Goal: Transaction & Acquisition: Obtain resource

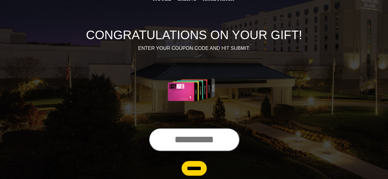
scroll to position [60, 0]
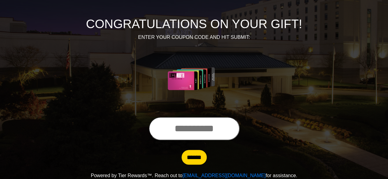
click at [198, 132] on input "text" at bounding box center [194, 128] width 91 height 23
drag, startPoint x: 184, startPoint y: 142, endPoint x: 166, endPoint y: 140, distance: 18.5
click at [166, 140] on div at bounding box center [194, 130] width 350 height 26
click at [164, 130] on input "text" at bounding box center [194, 128] width 91 height 23
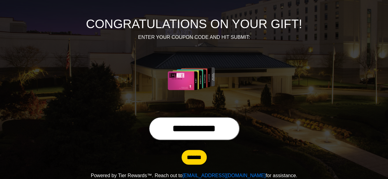
type input "**********"
click at [195, 156] on input "******" at bounding box center [194, 157] width 25 height 15
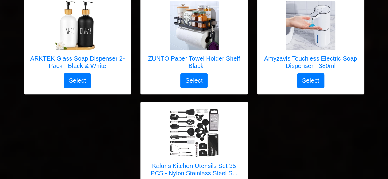
scroll to position [2839, 0]
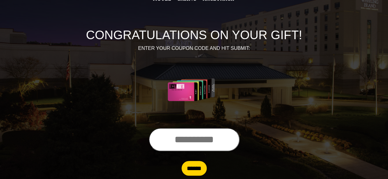
scroll to position [60, 0]
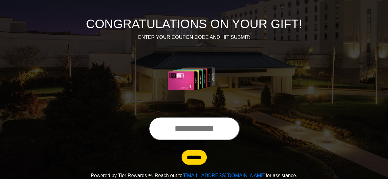
click at [195, 133] on input "text" at bounding box center [194, 128] width 91 height 23
type input "**********"
click at [194, 156] on input "******" at bounding box center [194, 157] width 25 height 15
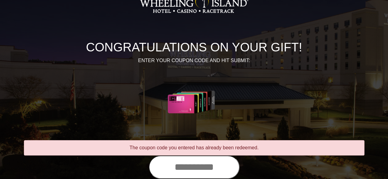
scroll to position [49, 0]
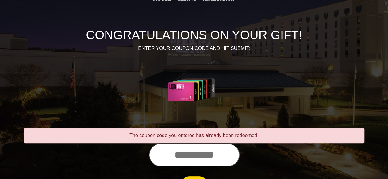
click at [195, 157] on input "text" at bounding box center [194, 154] width 91 height 23
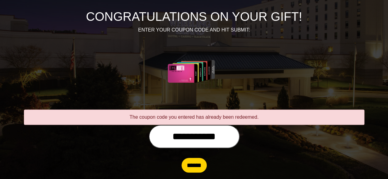
scroll to position [75, 0]
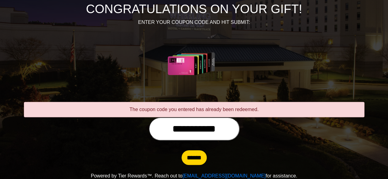
type input "**********"
click at [194, 157] on input "******" at bounding box center [194, 158] width 25 height 15
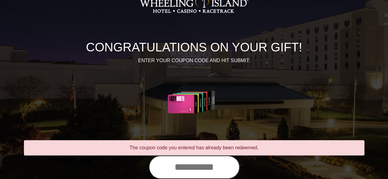
scroll to position [49, 0]
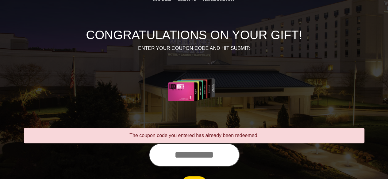
click at [194, 157] on input "text" at bounding box center [194, 154] width 91 height 23
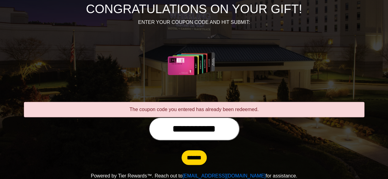
type input "**********"
click at [188, 159] on input "******" at bounding box center [194, 158] width 25 height 15
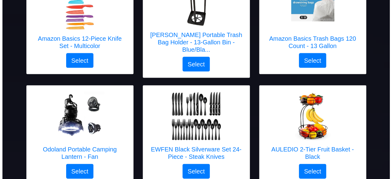
scroll to position [601, 0]
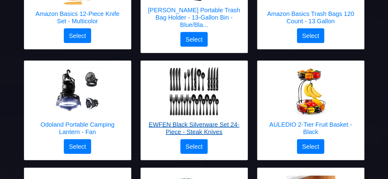
click at [154, 121] on h5 "EWFEN Black Silverware Set 24-Piece - Steak Knives" at bounding box center [194, 128] width 94 height 15
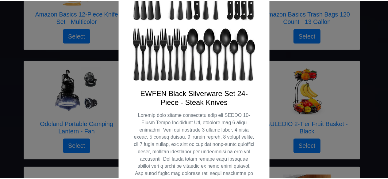
scroll to position [87, 0]
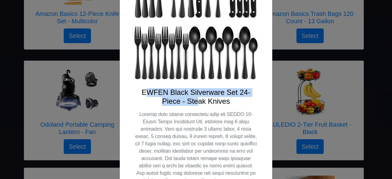
drag, startPoint x: 156, startPoint y: 98, endPoint x: 198, endPoint y: 102, distance: 42.2
click at [198, 102] on h4 "EWFEN Black Silverware Set 24-Piece - Steak Knives" at bounding box center [196, 97] width 123 height 18
click at [138, 104] on h4 "EWFEN Black Silverware Set 24-Piece - Steak Knives" at bounding box center [196, 97] width 123 height 18
drag, startPoint x: 140, startPoint y: 92, endPoint x: 232, endPoint y: 103, distance: 92.9
click at [232, 103] on h4 "EWFEN Black Silverware Set 24-Piece - Steak Knives" at bounding box center [196, 97] width 123 height 18
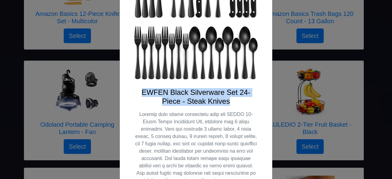
copy h4 "EWFEN Black Silverware Set 24-Piece - Steak Knives"
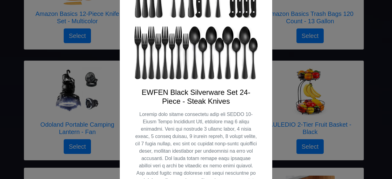
click at [288, 59] on div "X EWFEN Black Silverware Set 24-Piece - Steak Knives Select" at bounding box center [196, 89] width 392 height 179
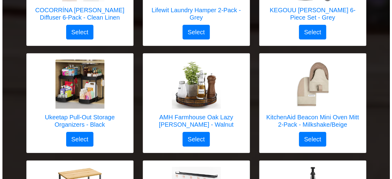
scroll to position [1156, 0]
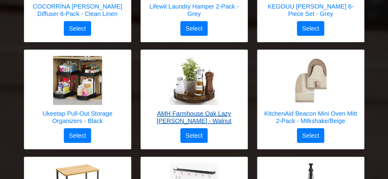
click at [214, 110] on h5 "AMH Farmhouse Oak Lazy [PERSON_NAME] - Walnut" at bounding box center [194, 117] width 94 height 15
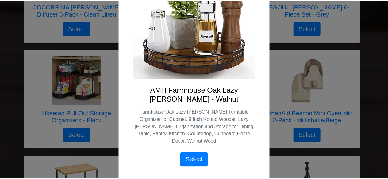
scroll to position [91, 0]
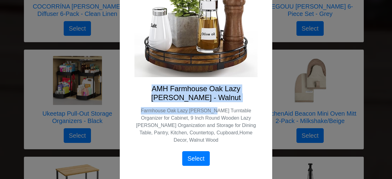
drag, startPoint x: 137, startPoint y: 88, endPoint x: 208, endPoint y: 102, distance: 72.0
click at [208, 102] on div "AMH Farmhouse Oak Lazy [PERSON_NAME] - Walnut Farmhouse Oak Lazy [PERSON_NAME] …" at bounding box center [196, 126] width 123 height 82
click at [201, 98] on h4 "AMH Farmhouse Oak Lazy [PERSON_NAME] - Walnut" at bounding box center [196, 94] width 123 height 18
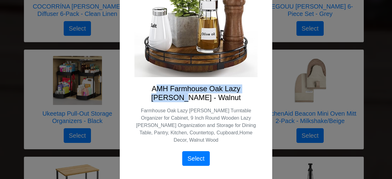
drag, startPoint x: 138, startPoint y: 87, endPoint x: 156, endPoint y: 94, distance: 19.3
click at [156, 94] on h4 "AMH Farmhouse Oak Lazy [PERSON_NAME] - Walnut" at bounding box center [196, 94] width 123 height 18
click at [132, 101] on div "AMH Farmhouse Oak Lazy [PERSON_NAME] - Walnut Farmhouse Oak Lazy [PERSON_NAME] …" at bounding box center [196, 60] width 153 height 242
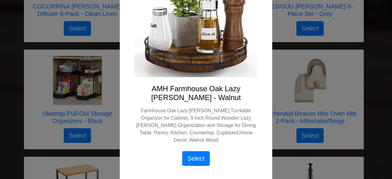
click at [135, 90] on h4 "AMH Farmhouse Oak Lazy [PERSON_NAME] - Walnut" at bounding box center [196, 94] width 123 height 18
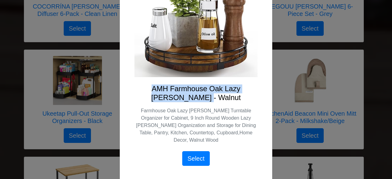
drag, startPoint x: 134, startPoint y: 90, endPoint x: 208, endPoint y: 100, distance: 74.8
click at [208, 100] on h4 "AMH Farmhouse Oak Lazy [PERSON_NAME] - Walnut" at bounding box center [196, 94] width 123 height 18
copy h4 "AMH Farmhouse Oak Lazy [PERSON_NAME] - Walnut"
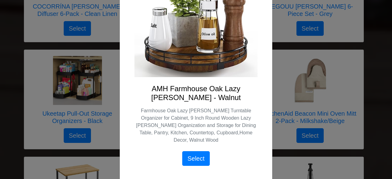
click at [254, 160] on div "Select" at bounding box center [196, 158] width 132 height 15
click at [361, 44] on div "X AMH Farmhouse Oak Lazy [PERSON_NAME] - Walnut Farmhouse Oak Lazy [PERSON_NAME…" at bounding box center [196, 89] width 392 height 179
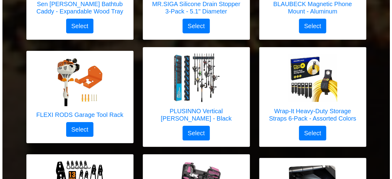
scroll to position [2250, 0]
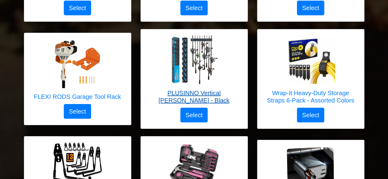
click at [199, 90] on h5 "PLUSINNO Vertical [PERSON_NAME] - Black" at bounding box center [194, 97] width 94 height 15
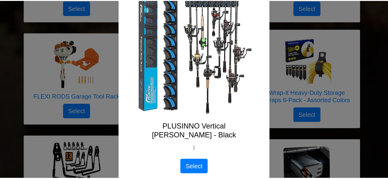
scroll to position [71, 0]
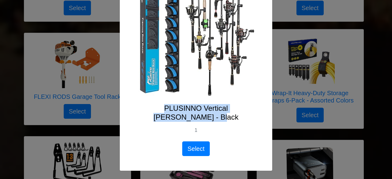
drag, startPoint x: 141, startPoint y: 108, endPoint x: 205, endPoint y: 119, distance: 64.8
click at [205, 119] on h4 "PLUSINNO Vertical [PERSON_NAME] - Black" at bounding box center [196, 113] width 123 height 18
copy h4 "PLUSINNO Vertical [PERSON_NAME] - Black"
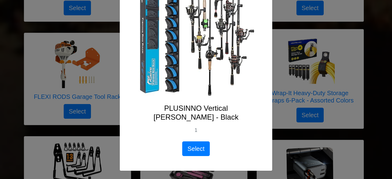
click at [372, 27] on div "X PLUSINNO Vertical [PERSON_NAME] - Black 1 Select" at bounding box center [196, 89] width 392 height 179
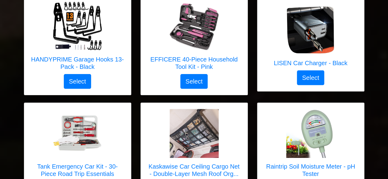
scroll to position [2295, 0]
